Goal: Participate in discussion: Engage in conversation with other users on a specific topic

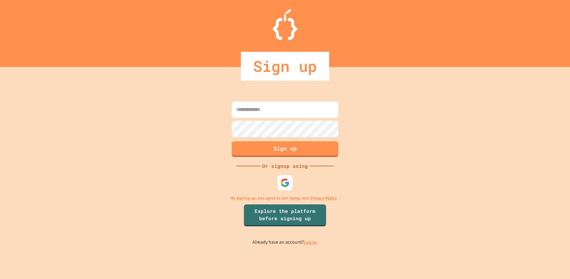
click at [295, 112] on input at bounding box center [285, 109] width 107 height 16
click at [416, 139] on div "Sign up Or signup using By signing up, you agree to our Terms and Privacy Polic…" at bounding box center [285, 173] width 570 height 212
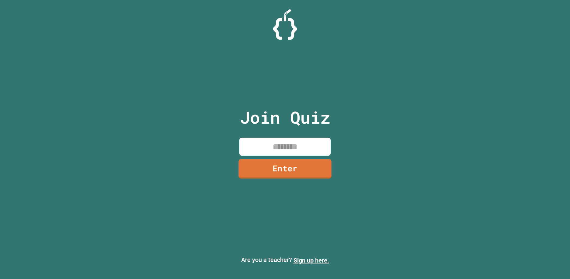
click at [298, 154] on input at bounding box center [284, 147] width 91 height 18
type input "********"
click at [309, 164] on link "Enter" at bounding box center [284, 168] width 83 height 20
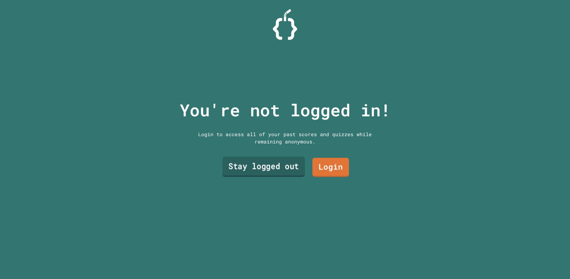
click at [288, 165] on link "Stay logged out" at bounding box center [263, 166] width 82 height 20
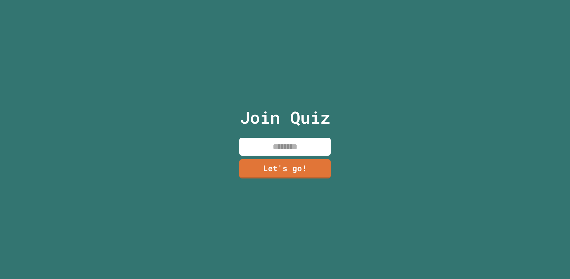
click at [312, 147] on input at bounding box center [284, 147] width 91 height 18
type input "*"
type input "********"
click at [308, 159] on link "Let's go!" at bounding box center [285, 168] width 88 height 20
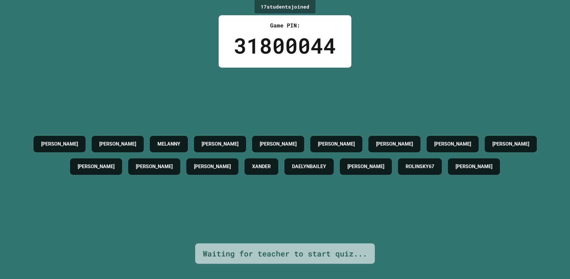
click at [264, 248] on div "Waiting for teacher to start quiz..." at bounding box center [285, 254] width 164 height 12
drag, startPoint x: 299, startPoint y: 246, endPoint x: 320, endPoint y: 244, distance: 20.8
click at [320, 248] on div "Waiting for teacher to start quiz..." at bounding box center [285, 254] width 164 height 12
drag, startPoint x: 320, startPoint y: 244, endPoint x: 422, endPoint y: 242, distance: 102.6
click at [422, 242] on div "17 student s joined Game PIN: 31800044 [PERSON_NAME] [PERSON_NAME] G [PERSON_NA…" at bounding box center [285, 139] width 570 height 279
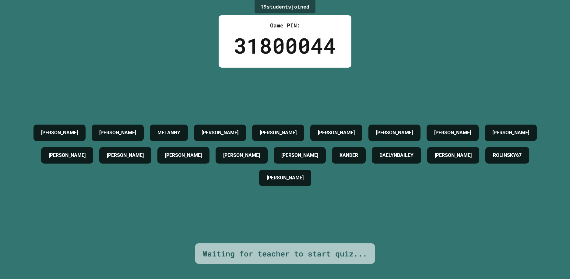
click at [261, 248] on div "Waiting for teacher to start quiz..." at bounding box center [285, 254] width 164 height 12
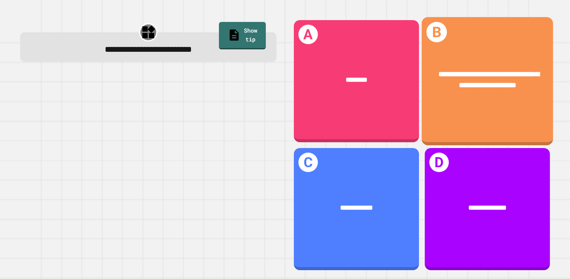
click at [462, 118] on div "**********" at bounding box center [486, 81] width 131 height 128
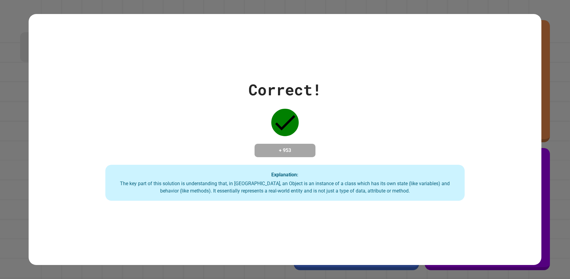
click at [269, 207] on div "Correct! + 953 Explanation: The key part of this solution is understanding that…" at bounding box center [285, 139] width 513 height 251
click at [288, 236] on div "Correct! + 953 Explanation: The key part of this solution is understanding that…" at bounding box center [285, 139] width 513 height 251
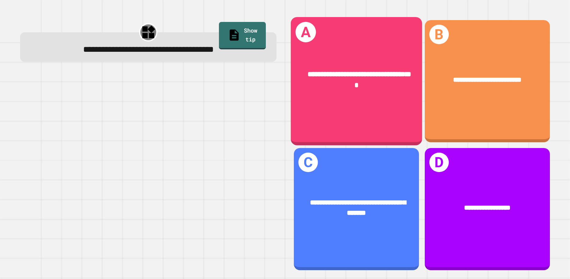
click at [362, 112] on div "**********" at bounding box center [355, 81] width 131 height 128
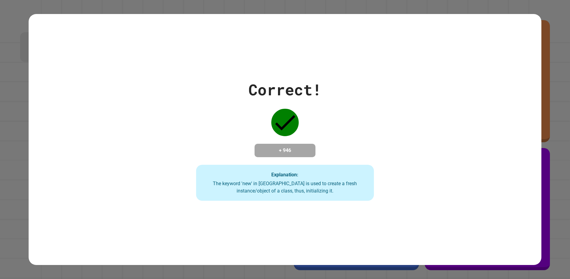
click at [311, 121] on div "Correct! + 946 Explanation: The keyword 'new' in [GEOGRAPHIC_DATA] is used to c…" at bounding box center [285, 139] width 254 height 122
click at [285, 129] on icon at bounding box center [284, 122] width 27 height 27
click at [295, 184] on div "The keyword 'new' in [GEOGRAPHIC_DATA] is used to create a fresh instance/objec…" at bounding box center [285, 187] width 166 height 15
click at [440, 210] on div "Correct! + 946 Explanation: The keyword 'new' in [GEOGRAPHIC_DATA] is used to c…" at bounding box center [285, 139] width 513 height 251
click at [173, 117] on div "Correct! + 946 Explanation: The keyword 'new' in [GEOGRAPHIC_DATA] is used to c…" at bounding box center [285, 139] width 513 height 122
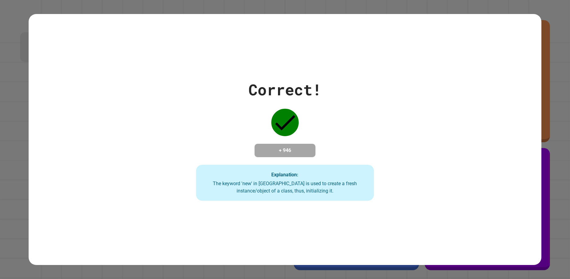
click at [245, 203] on div "Correct! + 946 Explanation: The keyword 'new' in [GEOGRAPHIC_DATA] is used to c…" at bounding box center [285, 139] width 513 height 251
click at [319, 173] on div "Explanation: The keyword 'new' in [GEOGRAPHIC_DATA] is used to create a fresh i…" at bounding box center [285, 183] width 178 height 36
click at [419, 216] on div "Correct! + 946 Explanation: The keyword 'new' in [GEOGRAPHIC_DATA] is used to c…" at bounding box center [285, 139] width 513 height 251
click at [420, 215] on div "Correct! + 946 Explanation: The keyword 'new' in [GEOGRAPHIC_DATA] is used to c…" at bounding box center [285, 139] width 513 height 251
click at [459, 225] on div "Correct! + 946 Explanation: The keyword 'new' in [GEOGRAPHIC_DATA] is used to c…" at bounding box center [285, 139] width 513 height 251
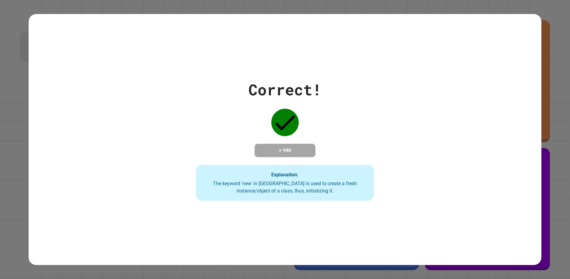
click at [447, 234] on div "Correct! + 946 Explanation: The keyword 'new' in [GEOGRAPHIC_DATA] is used to c…" at bounding box center [285, 139] width 513 height 251
click at [318, 230] on div "Correct! + 946 Explanation: The keyword 'new' in [GEOGRAPHIC_DATA] is used to c…" at bounding box center [285, 139] width 513 height 251
click at [317, 158] on div "Correct! + 946 Explanation: The keyword 'new' in [GEOGRAPHIC_DATA] is used to c…" at bounding box center [285, 139] width 254 height 122
click at [332, 158] on div "Correct! + 946 Explanation: The keyword 'new' in [GEOGRAPHIC_DATA] is used to c…" at bounding box center [285, 139] width 254 height 122
click at [295, 144] on div "+ 946" at bounding box center [284, 150] width 61 height 13
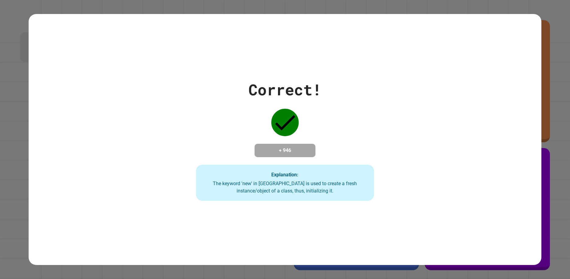
click at [302, 144] on div "+ 946" at bounding box center [284, 150] width 61 height 13
drag, startPoint x: 330, startPoint y: 117, endPoint x: 330, endPoint y: 124, distance: 6.4
click at [330, 124] on div "Correct! + 946 Explanation: The keyword 'new' in [GEOGRAPHIC_DATA] is used to c…" at bounding box center [285, 139] width 254 height 122
drag, startPoint x: 330, startPoint y: 124, endPoint x: 435, endPoint y: 169, distance: 114.1
click at [442, 166] on div "Correct! + 946 Explanation: The keyword 'new' in [GEOGRAPHIC_DATA] is used to c…" at bounding box center [285, 139] width 513 height 122
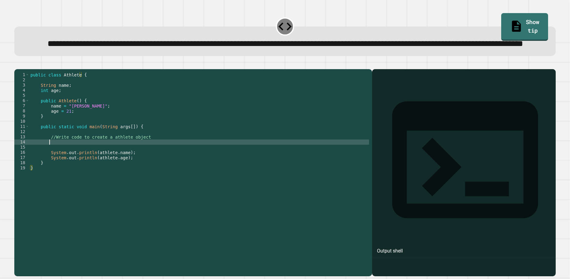
click at [56, 166] on div "public class Athlete { String name ; int age ; public Athlete ( ) { name = "[PE…" at bounding box center [199, 160] width 340 height 176
type textarea "**********"
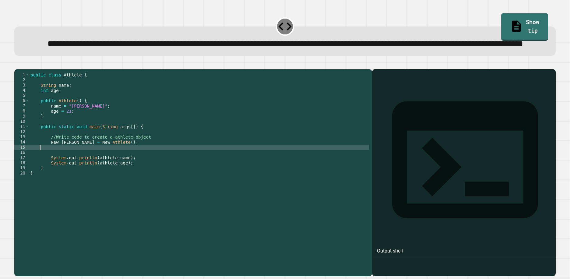
scroll to position [0, 0]
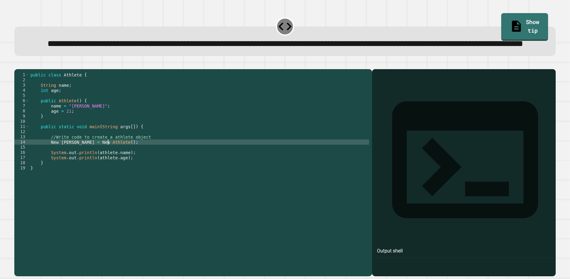
type textarea "**********"
click at [375, 236] on div at bounding box center [463, 181] width 177 height 189
click at [477, 246] on div at bounding box center [463, 181] width 177 height 189
click at [410, 115] on div at bounding box center [463, 181] width 177 height 189
click at [291, 29] on div "**********" at bounding box center [284, 41] width 541 height 30
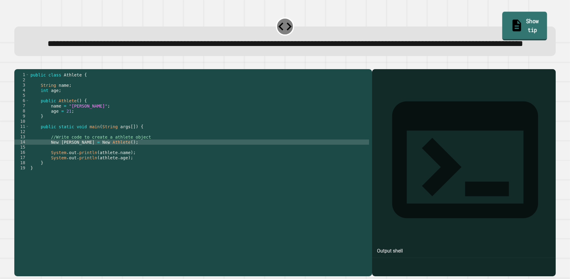
click at [513, 22] on link "Show tip" at bounding box center [524, 26] width 45 height 29
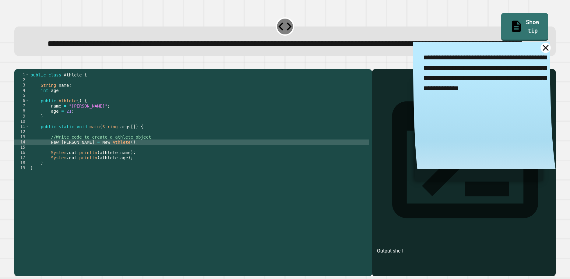
click at [540, 53] on icon at bounding box center [545, 48] width 10 height 10
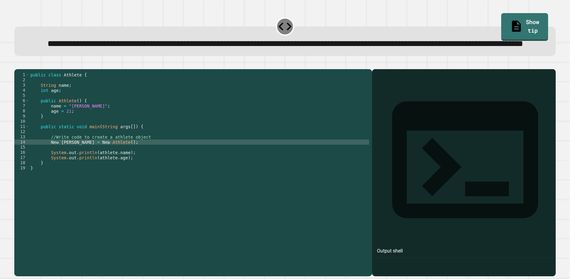
click at [396, 247] on div "Output shell" at bounding box center [390, 250] width 26 height 7
click at [17, 64] on icon "button" at bounding box center [17, 64] width 0 height 0
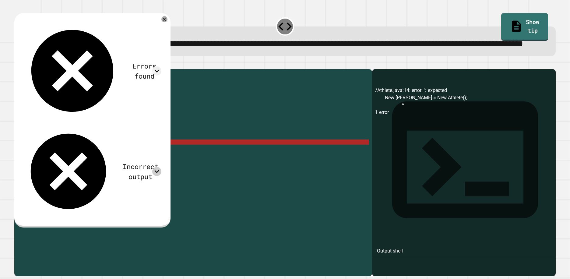
click at [152, 167] on icon at bounding box center [156, 171] width 9 height 9
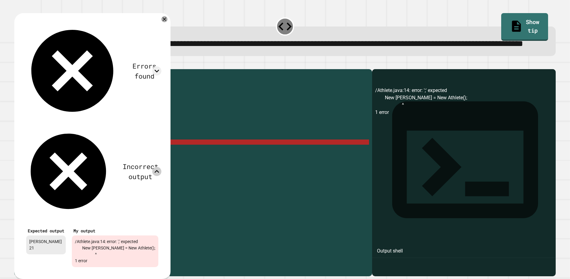
click at [152, 167] on icon at bounding box center [156, 171] width 9 height 9
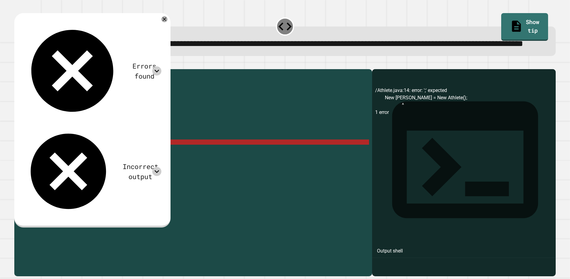
click at [152, 66] on icon at bounding box center [156, 70] width 9 height 9
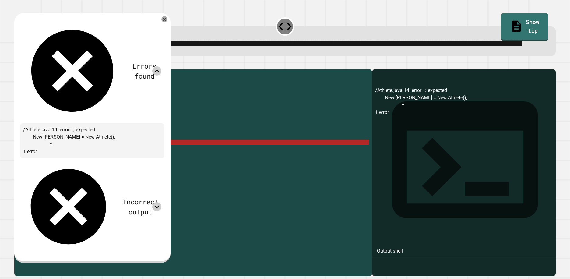
click at [154, 69] on icon at bounding box center [156, 70] width 5 height 3
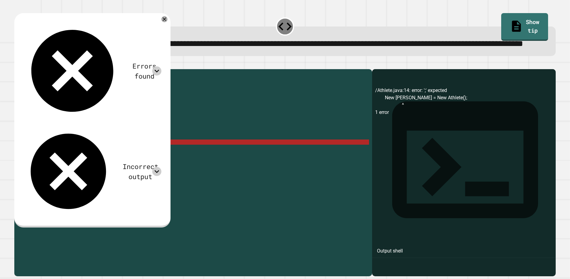
click at [152, 167] on icon at bounding box center [156, 171] width 9 height 9
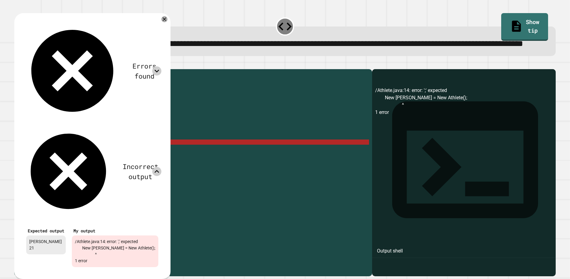
click at [152, 167] on icon at bounding box center [156, 171] width 9 height 9
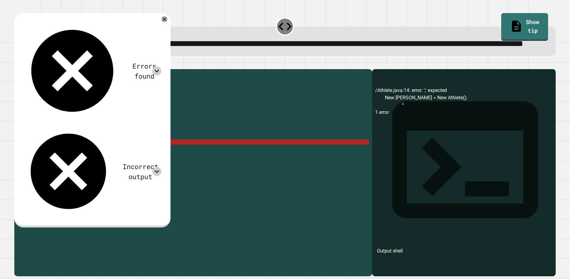
click at [152, 66] on div at bounding box center [156, 70] width 9 height 9
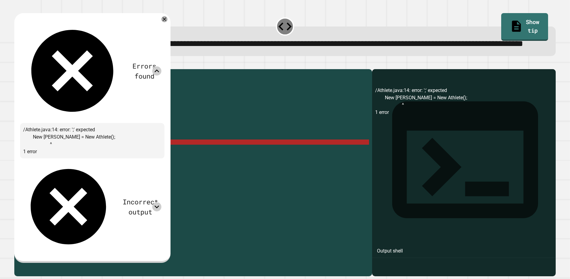
click at [152, 66] on div at bounding box center [156, 70] width 9 height 9
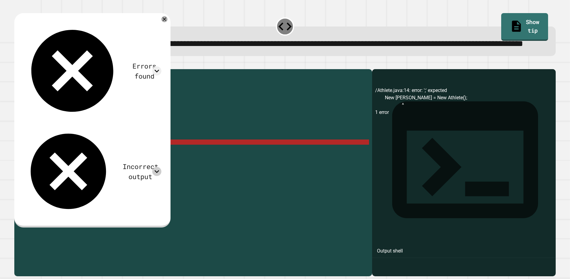
click at [36, 70] on icon "button" at bounding box center [33, 67] width 5 height 5
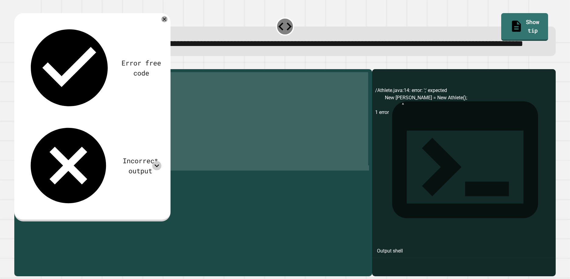
click at [117, 159] on div "public class Athlete { String name ; int age ; public Athlete ( ) { name = "[PE…" at bounding box center [199, 155] width 340 height 166
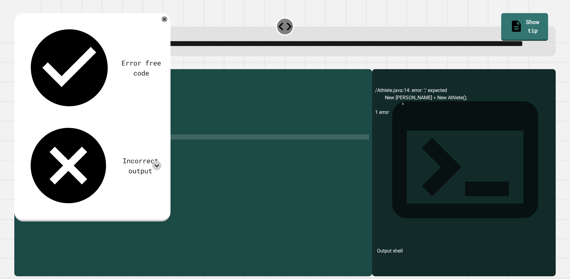
click at [116, 166] on div "public class Athlete { String name ; int age ; public Athlete ( ) { name = "[PE…" at bounding box center [199, 160] width 340 height 176
click at [139, 47] on div "Error free code" at bounding box center [92, 68] width 138 height 93
click at [154, 164] on icon at bounding box center [156, 165] width 5 height 3
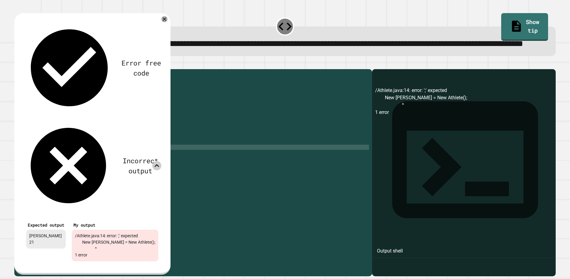
click at [260, 171] on div "public class Athlete { String name ; int age ; public Athlete ( ) { name = "[PE…" at bounding box center [199, 160] width 340 height 176
click at [379, 139] on div "/Athlete.java:14: error: ';' expected New [PERSON_NAME] = New Athlete(); ^ 1 er…" at bounding box center [463, 181] width 177 height 189
click at [518, 20] on link "Show tip" at bounding box center [524, 26] width 47 height 27
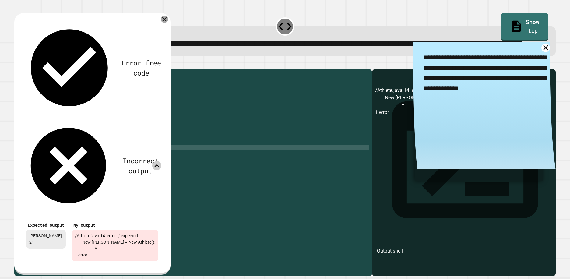
click at [161, 23] on div at bounding box center [164, 19] width 7 height 7
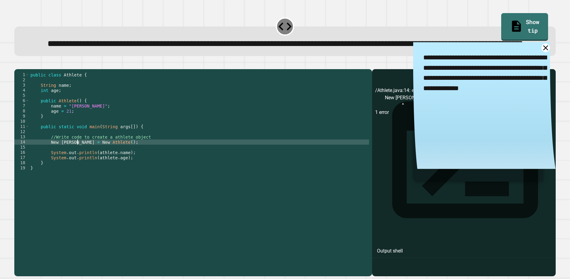
click at [76, 164] on div "public class Athlete { String name ; int age ; public Athlete ( ) { name = "[PE…" at bounding box center [199, 160] width 340 height 176
click at [84, 165] on div "public class Athlete { String name ; int age ; public Athlete ( ) { name = "[PE…" at bounding box center [199, 160] width 340 height 176
click at [82, 165] on div "public class Athlete { String name ; int age ; public Athlete ( ) { name = "[PE…" at bounding box center [199, 160] width 340 height 176
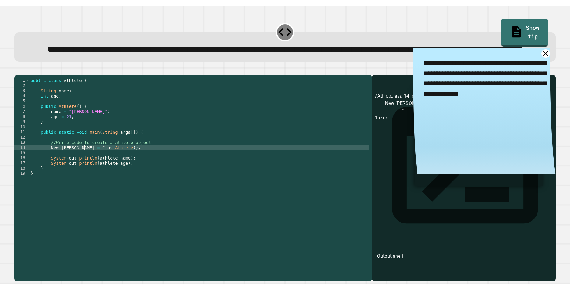
scroll to position [0, 4]
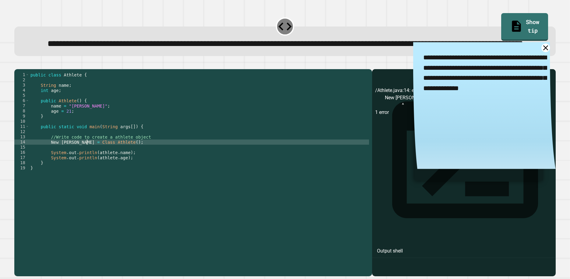
type textarea "**********"
click at [23, 70] on icon "button" at bounding box center [21, 68] width 3 height 4
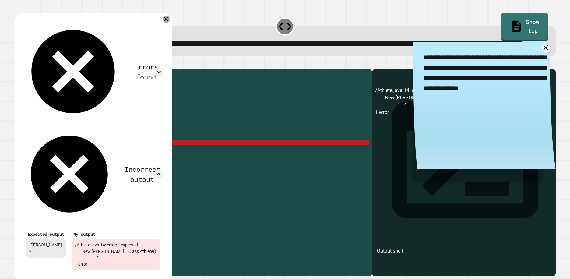
click at [162, 23] on icon at bounding box center [165, 19] width 7 height 7
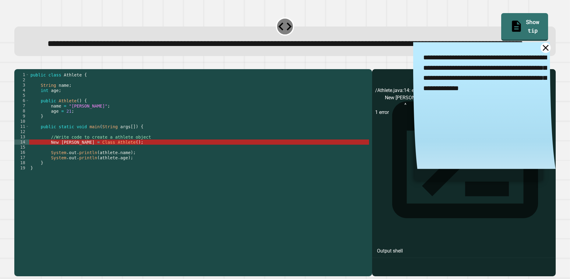
click at [542, 51] on icon at bounding box center [545, 48] width 6 height 6
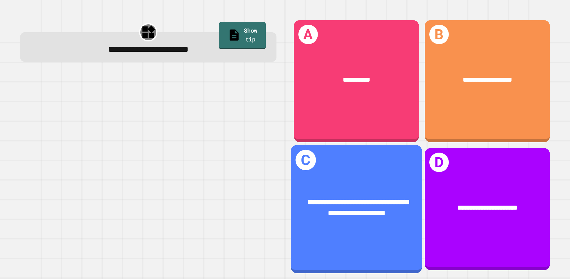
click at [379, 225] on div "**********" at bounding box center [355, 207] width 131 height 50
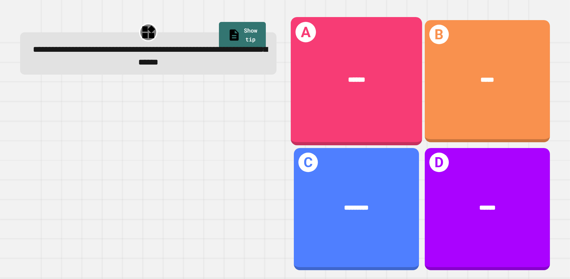
click at [380, 104] on div "A ******" at bounding box center [355, 81] width 131 height 128
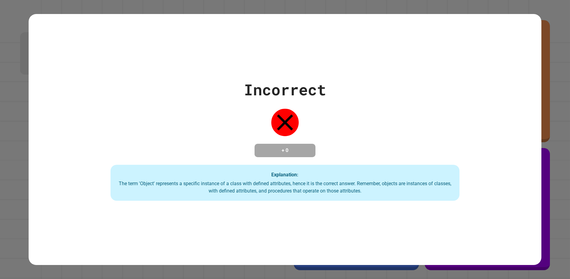
click at [319, 234] on div "Incorrect + 0 Explanation: The term 'Object' represents a specific instance of …" at bounding box center [285, 139] width 513 height 251
click at [403, 206] on div "Incorrect + 0 Explanation: The term 'Object' represents a specific instance of …" at bounding box center [285, 139] width 513 height 251
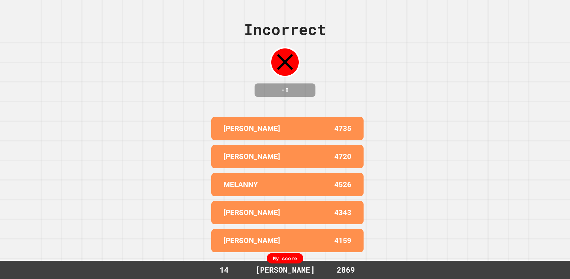
click at [340, 267] on div "2869" at bounding box center [346, 270] width 46 height 12
drag, startPoint x: 337, startPoint y: 268, endPoint x: 371, endPoint y: 267, distance: 34.1
click at [371, 267] on div "My score 14 [PERSON_NAME] 2869" at bounding box center [285, 269] width 570 height 18
click at [373, 267] on div "My score 14 [PERSON_NAME] 2869" at bounding box center [285, 269] width 570 height 18
click at [283, 265] on div "[PERSON_NAME]" at bounding box center [285, 270] width 72 height 12
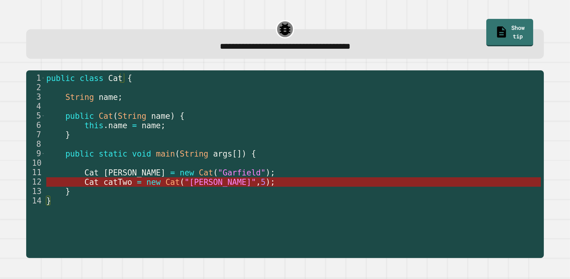
click at [84, 181] on span "Cat" at bounding box center [91, 181] width 14 height 9
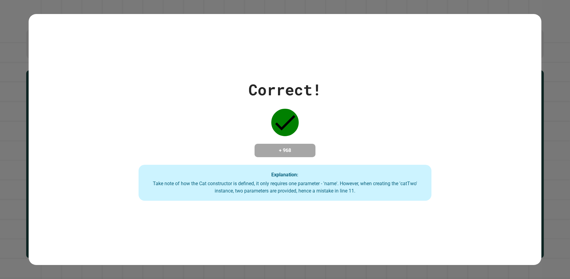
click at [280, 149] on h4 "+ 968" at bounding box center [284, 150] width 49 height 7
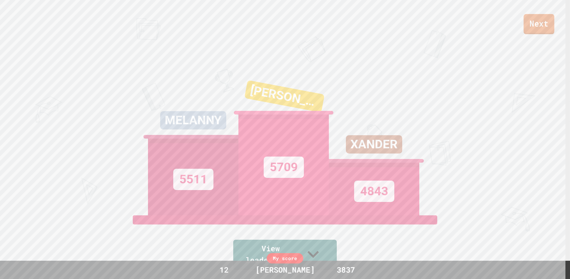
click at [532, 28] on link "Next" at bounding box center [538, 24] width 31 height 20
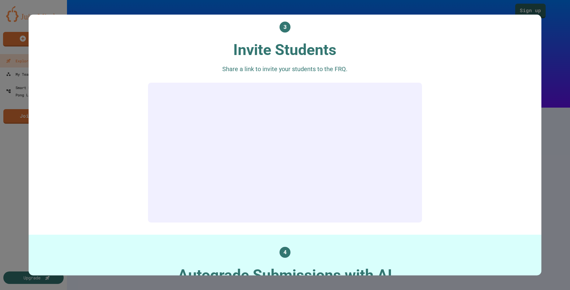
scroll to position [609, 0]
